Goal: Task Accomplishment & Management: Complete application form

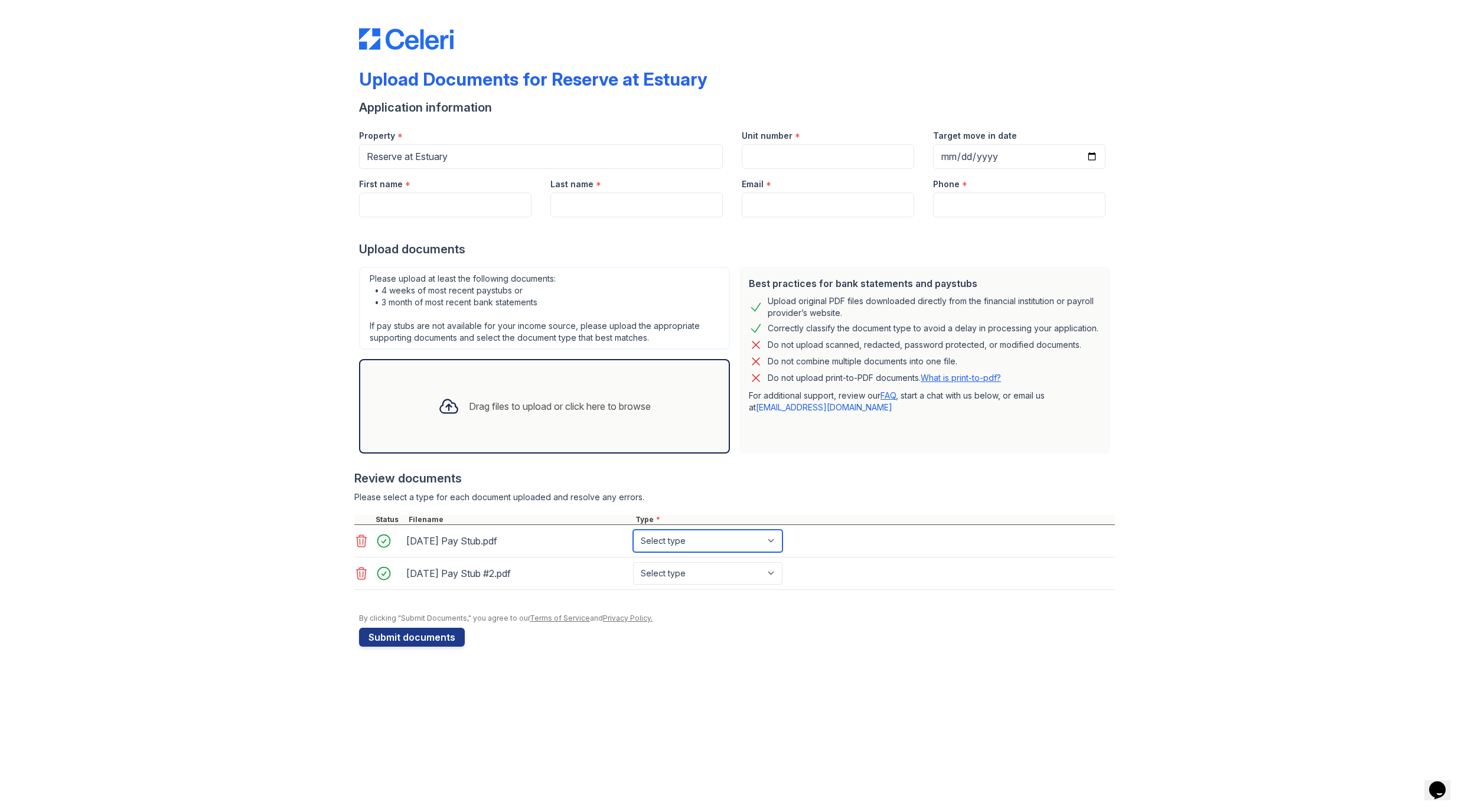
click at [735, 541] on select "Select type Paystub Bank Statement Offer Letter Tax Documents Benefit Award Let…" at bounding box center [707, 540] width 149 height 22
select select "paystub"
click at [633, 529] on select "Select type Paystub Bank Statement Offer Letter Tax Documents Benefit Award Let…" at bounding box center [707, 540] width 149 height 22
click at [739, 575] on select "Select type Paystub Bank Statement Offer Letter Tax Documents Benefit Award Let…" at bounding box center [707, 573] width 149 height 22
select select "paystub"
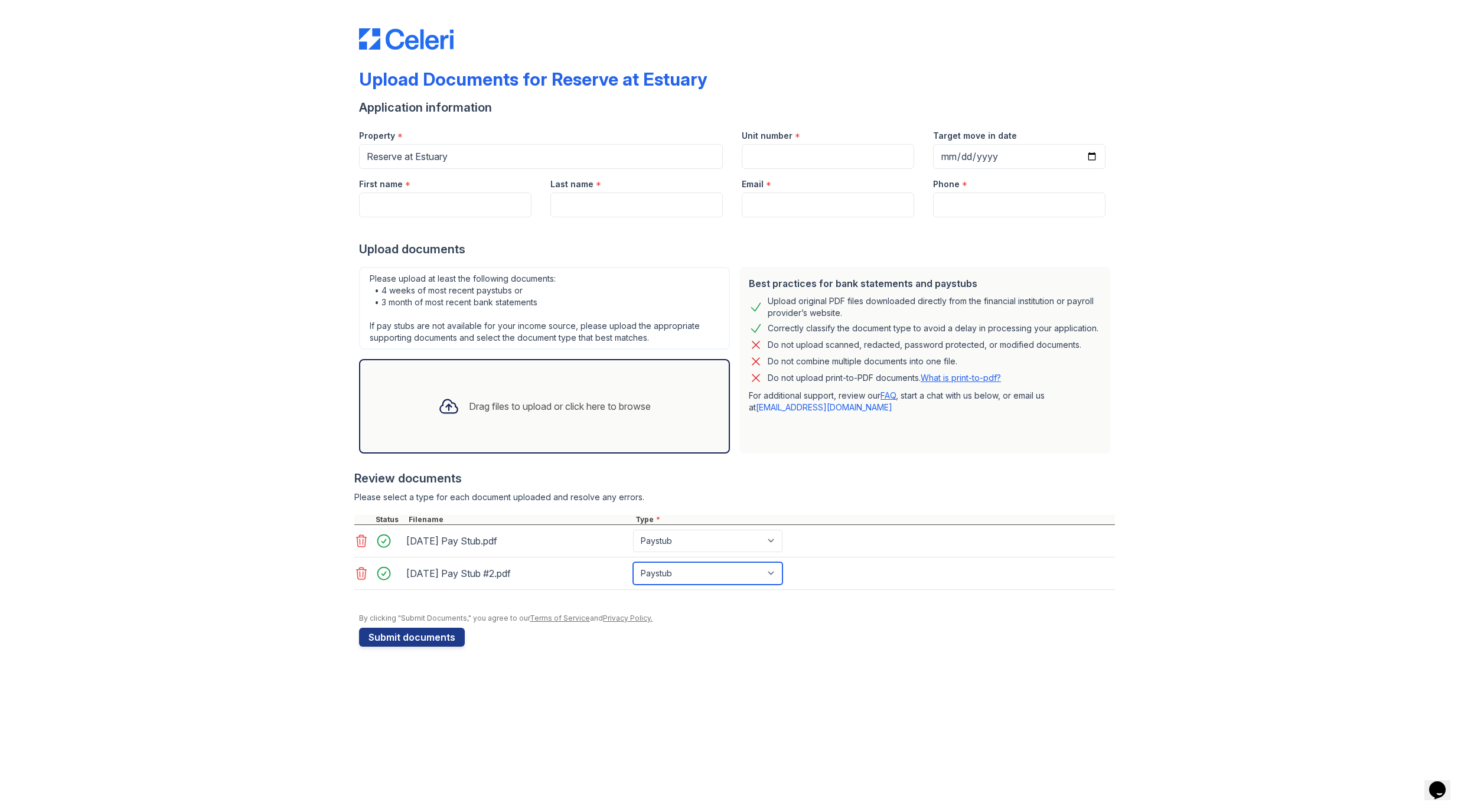
click at [633, 562] on select "Select type Paystub Bank Statement Offer Letter Tax Documents Benefit Award Let…" at bounding box center [707, 573] width 149 height 22
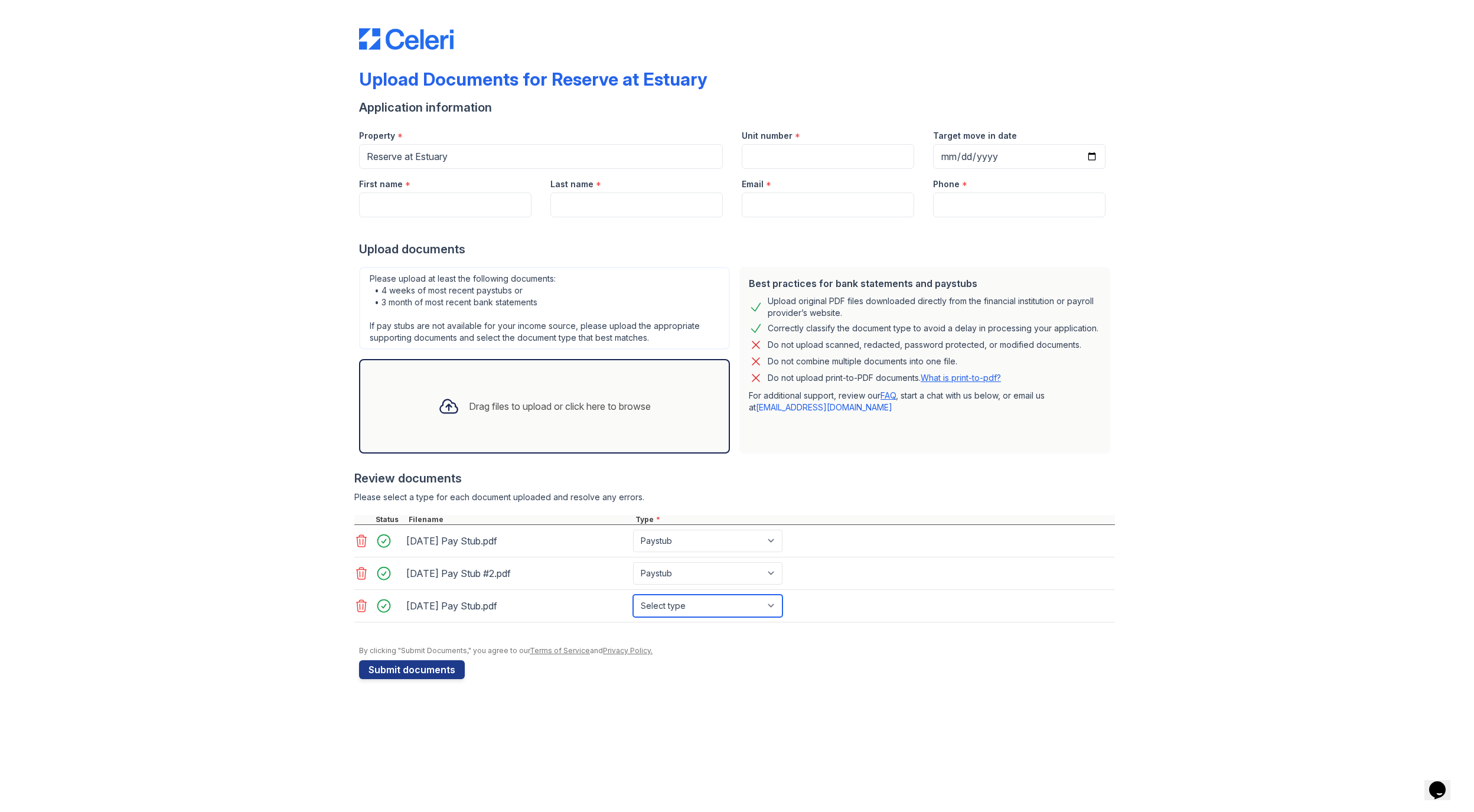
click at [705, 600] on select "Select type Paystub Bank Statement Offer Letter Tax Documents Benefit Award Let…" at bounding box center [707, 605] width 149 height 22
select select "paystub"
click at [633, 594] on select "Select type Paystub Bank Statement Offer Letter Tax Documents Benefit Award Let…" at bounding box center [707, 605] width 149 height 22
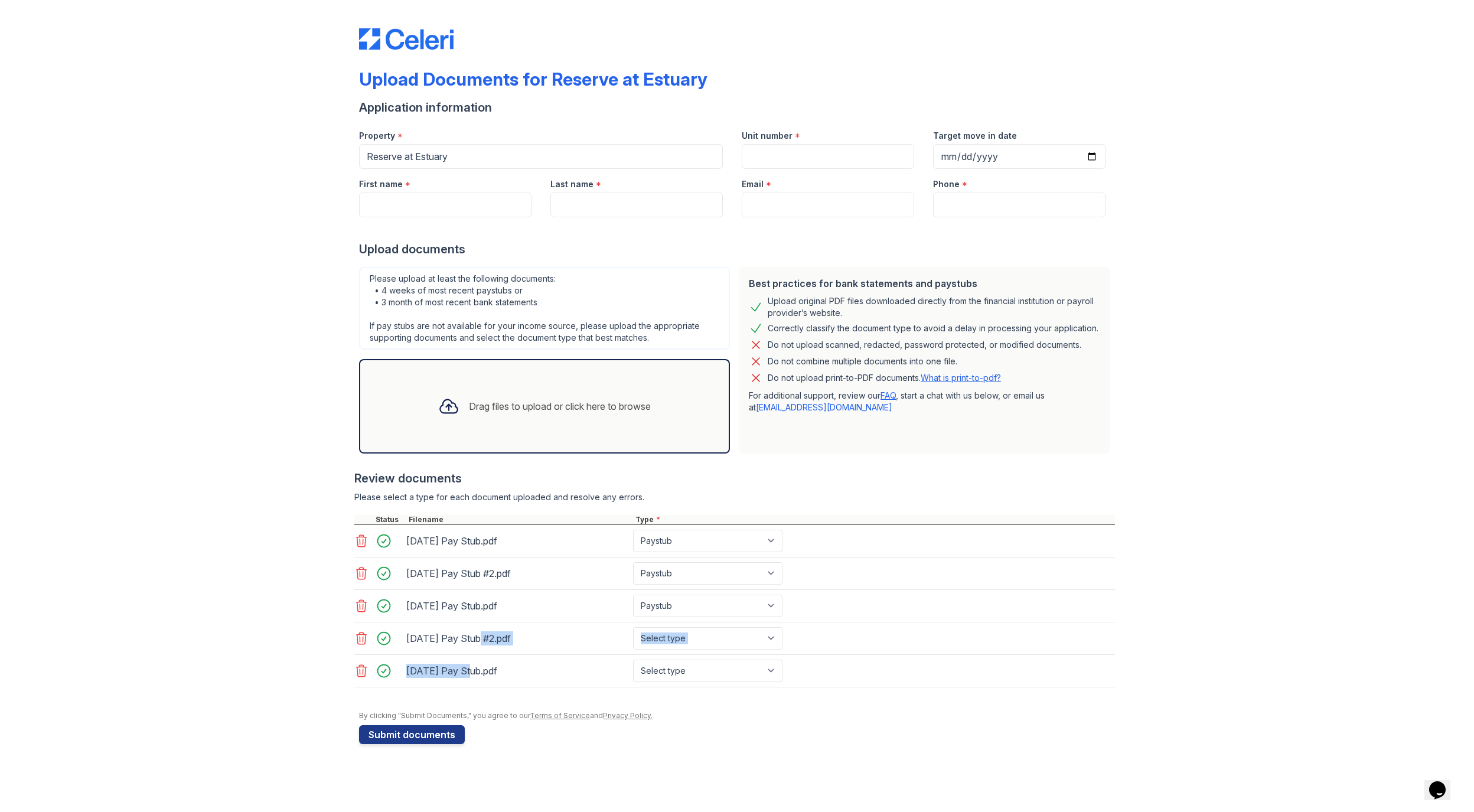
drag, startPoint x: 465, startPoint y: 676, endPoint x: 474, endPoint y: 641, distance: 36.1
click at [474, 641] on div "[DATE] Pay Stub.pdf Select type Paystub Bank Statement Offer Letter Tax Documen…" at bounding box center [735, 606] width 761 height 162
click at [508, 693] on div at bounding box center [735, 693] width 761 height 12
click at [470, 207] on input "First name" at bounding box center [445, 205] width 173 height 25
type input "[PERSON_NAME]"
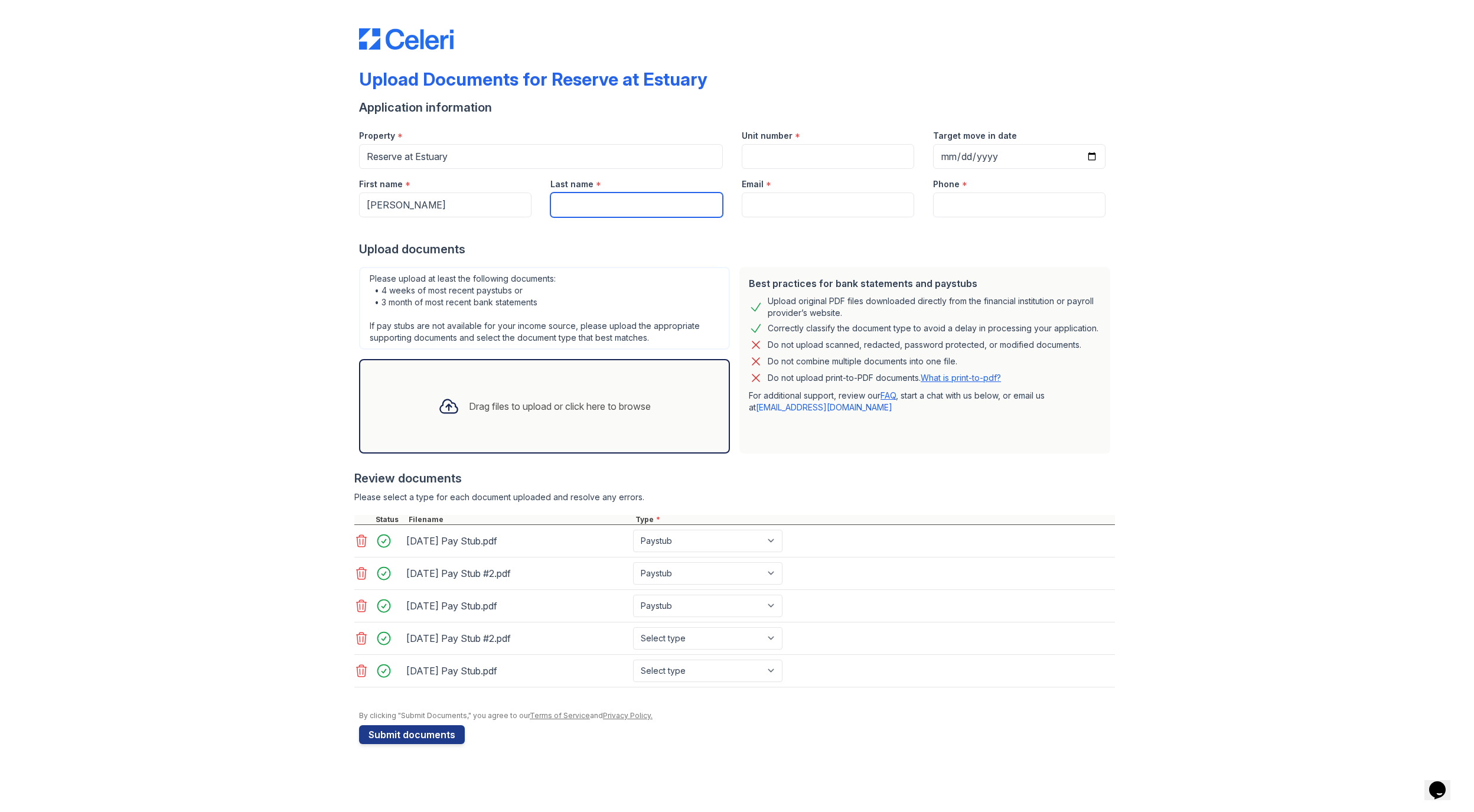
type input "[PERSON_NAME]"
type input "[EMAIL_ADDRESS][DOMAIN_NAME]"
type input "4077152778"
click at [846, 161] on input "Unit number" at bounding box center [828, 156] width 173 height 25
type input "4332"
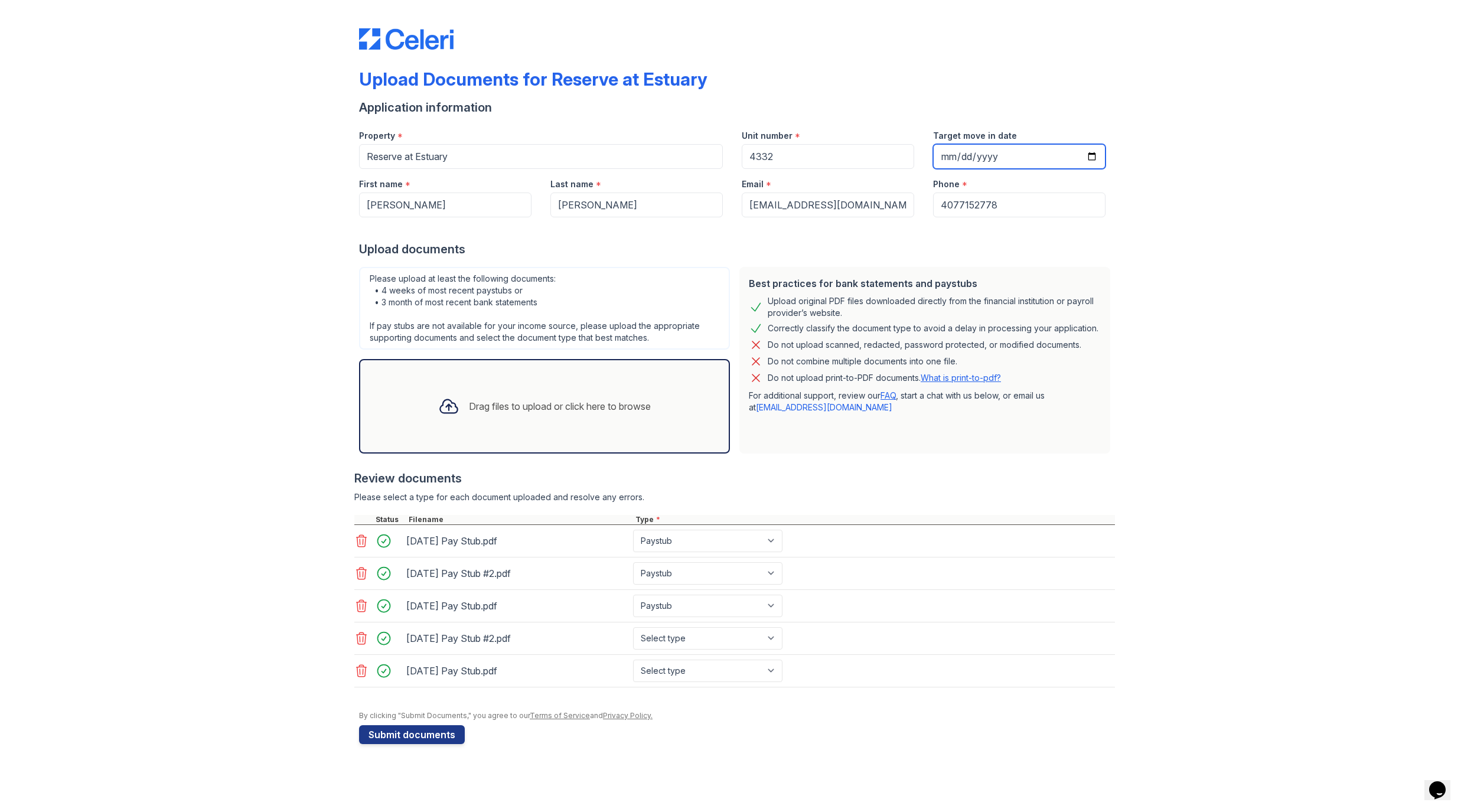
click at [1002, 158] on input "Target move in date" at bounding box center [1020, 156] width 173 height 25
click at [1094, 156] on input "Target move in date" at bounding box center [1020, 156] width 173 height 25
type input "[DATE]"
click at [1029, 210] on input "4077152778" at bounding box center [1020, 205] width 173 height 25
type input "[PHONE_NUMBER]"
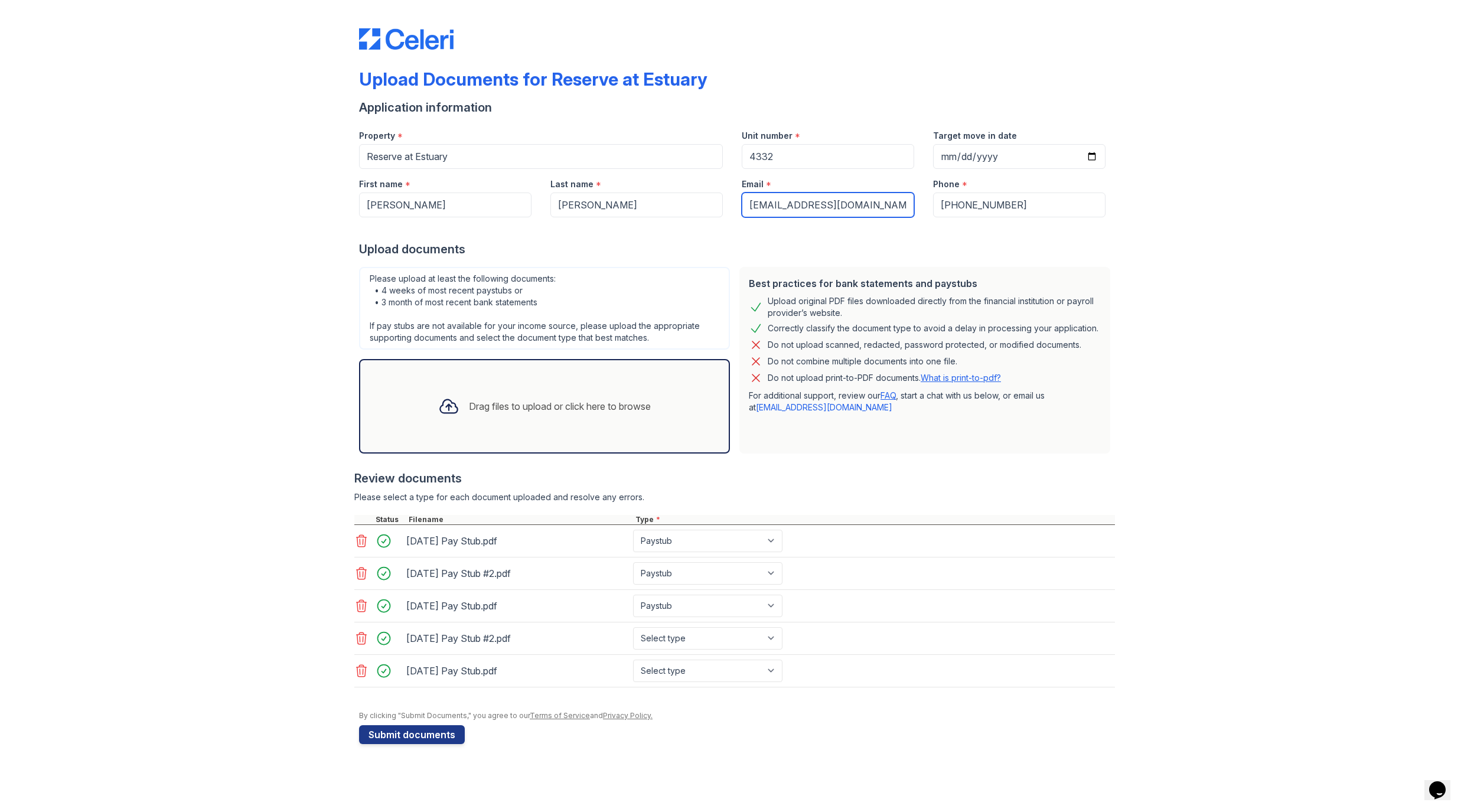
click at [888, 201] on input "[EMAIL_ADDRESS][DOMAIN_NAME]" at bounding box center [828, 205] width 173 height 25
click at [659, 202] on input "[PERSON_NAME]" at bounding box center [637, 205] width 173 height 25
type input "[PERSON_NAME]"
click at [481, 203] on input "[PERSON_NAME]" at bounding box center [445, 205] width 173 height 25
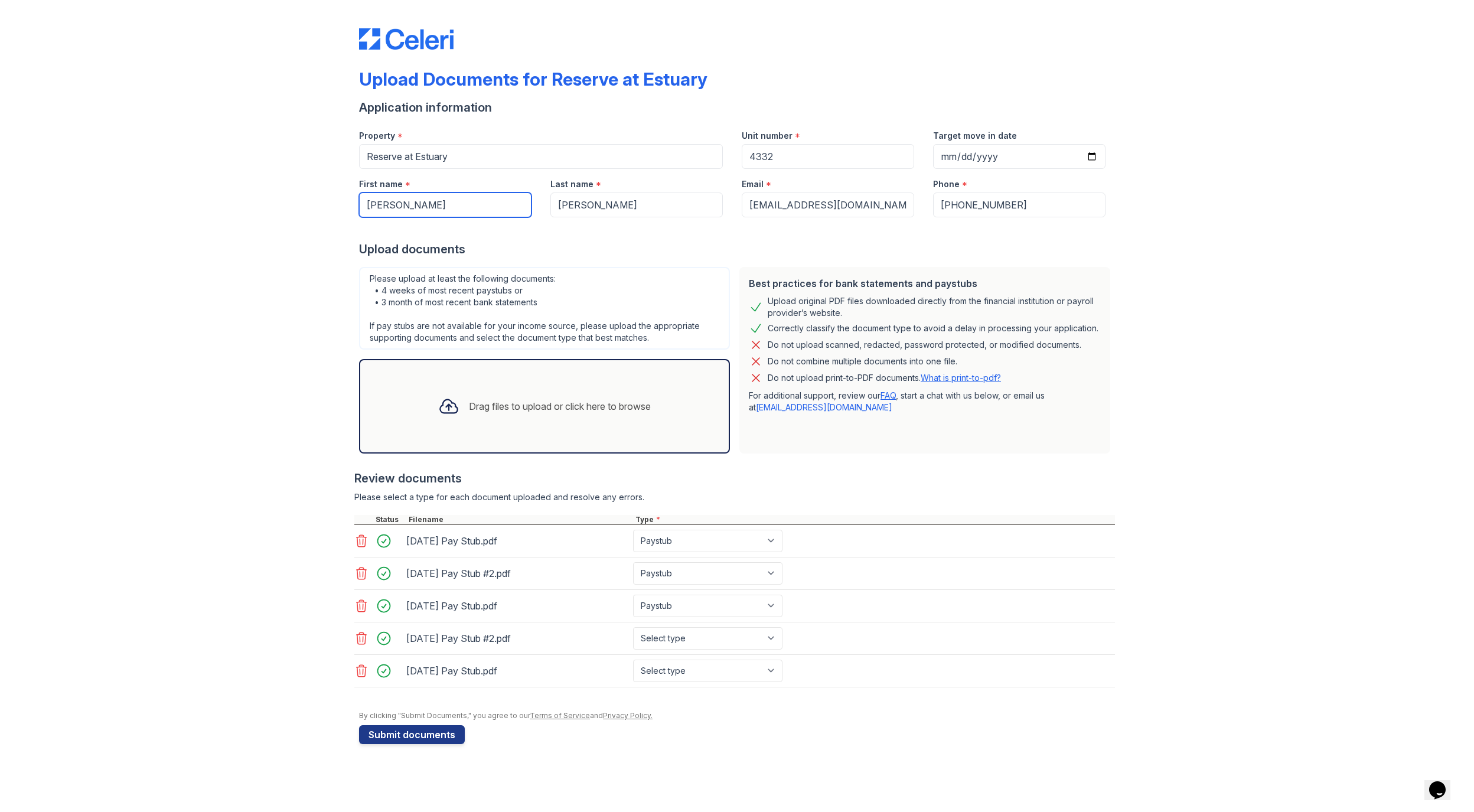
type input "[PERSON_NAME]"
click at [693, 636] on select "Select type Paystub Bank Statement Offer Letter Tax Documents Benefit Award Let…" at bounding box center [707, 638] width 149 height 22
select select "paystub"
click at [633, 627] on select "Select type Paystub Bank Statement Offer Letter Tax Documents Benefit Award Let…" at bounding box center [707, 638] width 149 height 22
click at [708, 664] on select "Select type Paystub Bank Statement Offer Letter Tax Documents Benefit Award Let…" at bounding box center [707, 670] width 149 height 22
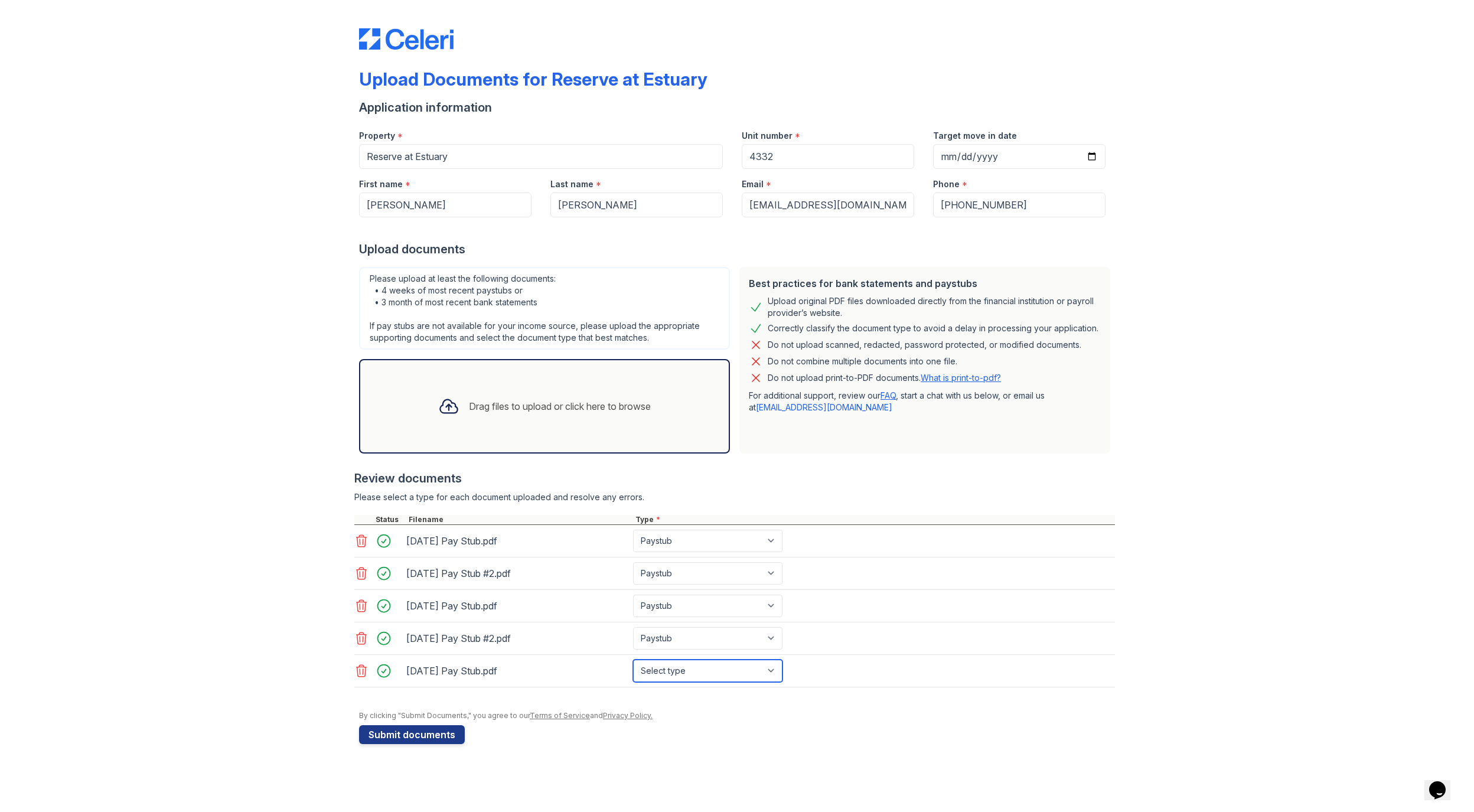
select select "paystub"
click at [633, 659] on select "Select type Paystub Bank Statement Offer Letter Tax Documents Benefit Award Let…" at bounding box center [707, 670] width 149 height 22
click at [435, 736] on button "Submit documents" at bounding box center [411, 734] width 106 height 19
